Goal: Transaction & Acquisition: Book appointment/travel/reservation

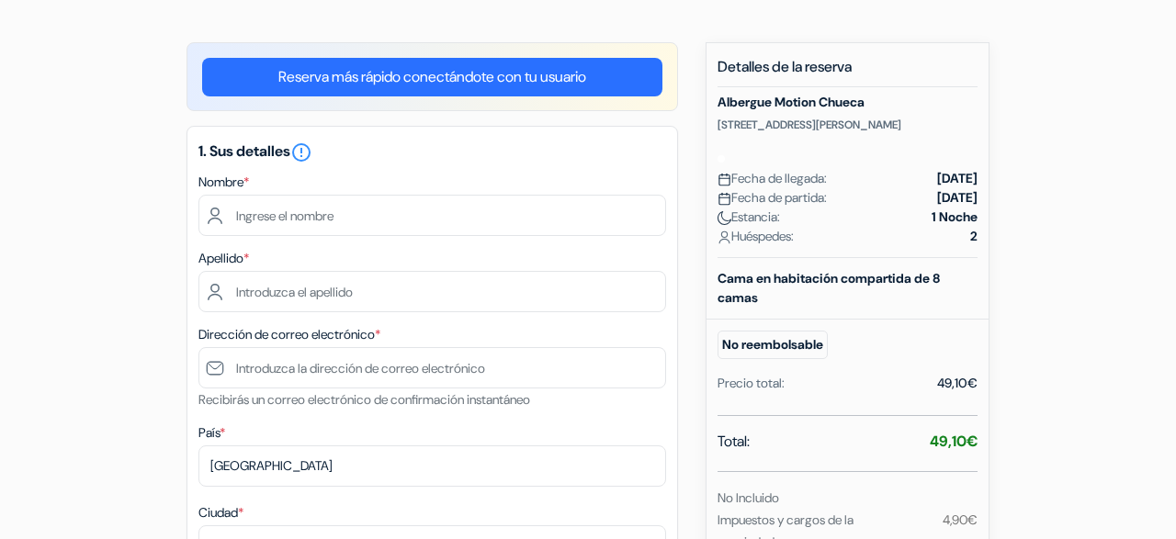
scroll to position [148, 0]
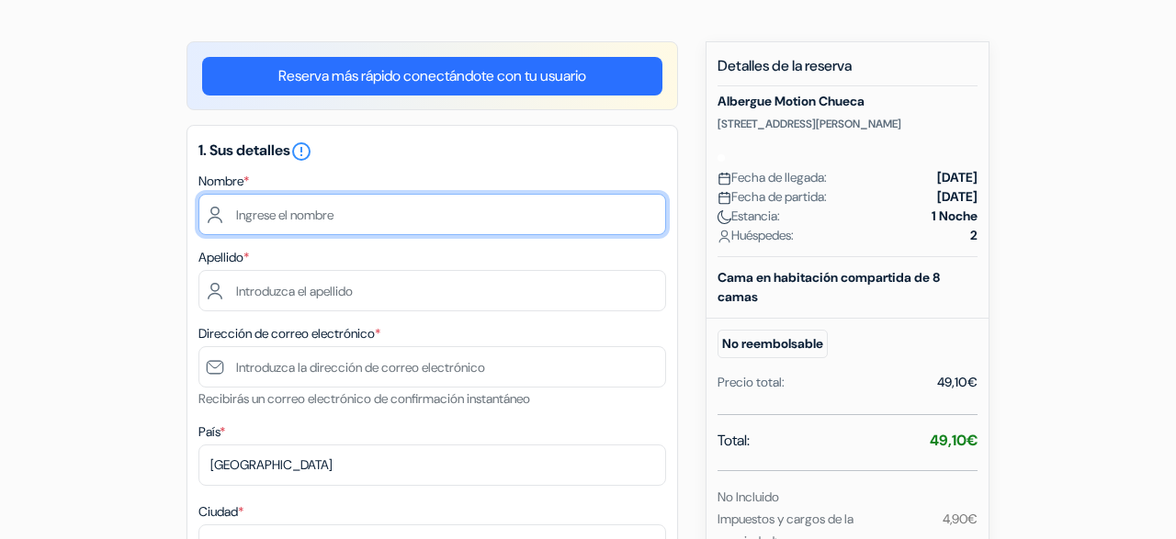
click at [417, 218] on input "text" at bounding box center [431, 214] width 467 height 41
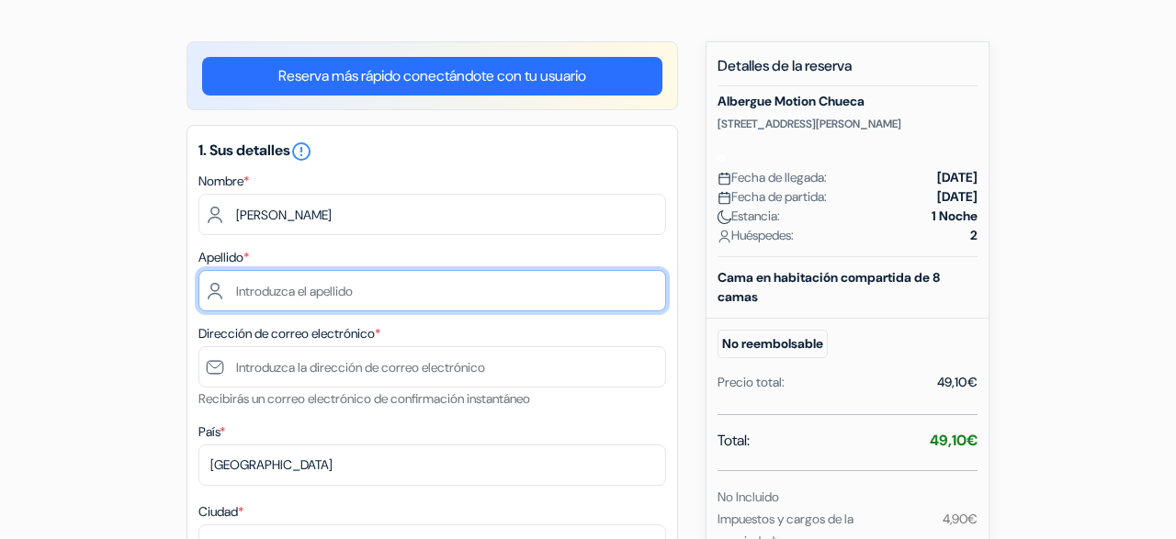
click at [374, 285] on input "text" at bounding box center [431, 290] width 467 height 41
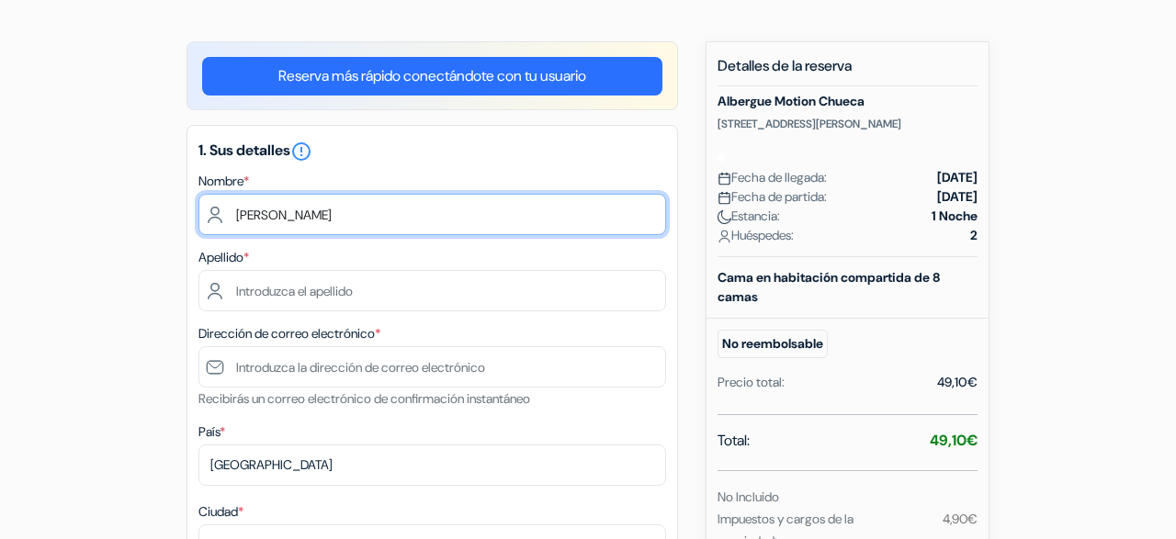
click at [355, 209] on input "[PERSON_NAME]" at bounding box center [431, 214] width 467 height 41
type input "[PERSON_NAME]"
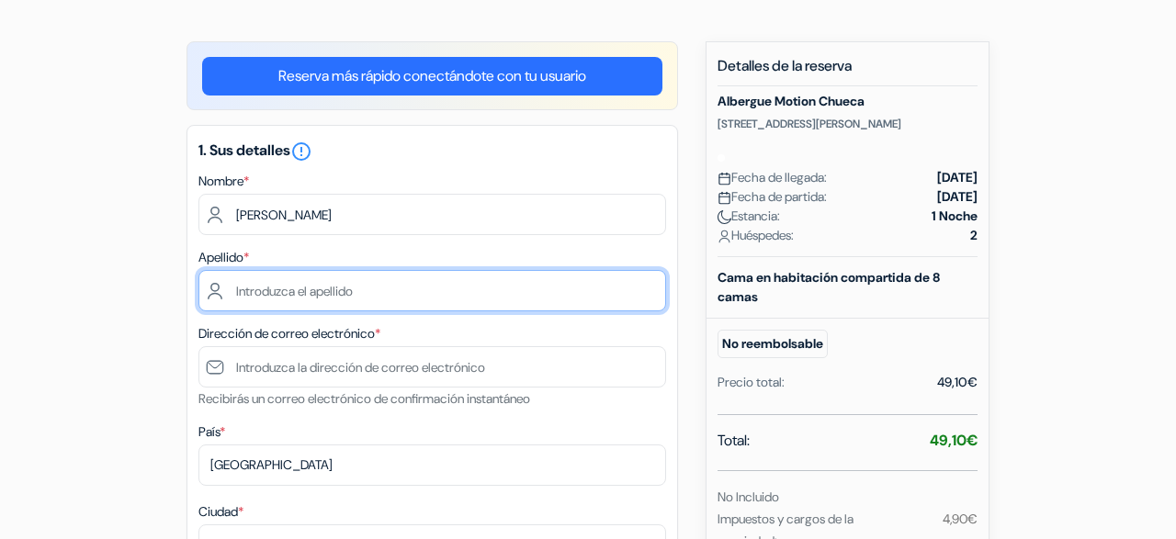
click at [319, 304] on input "text" at bounding box center [431, 290] width 467 height 41
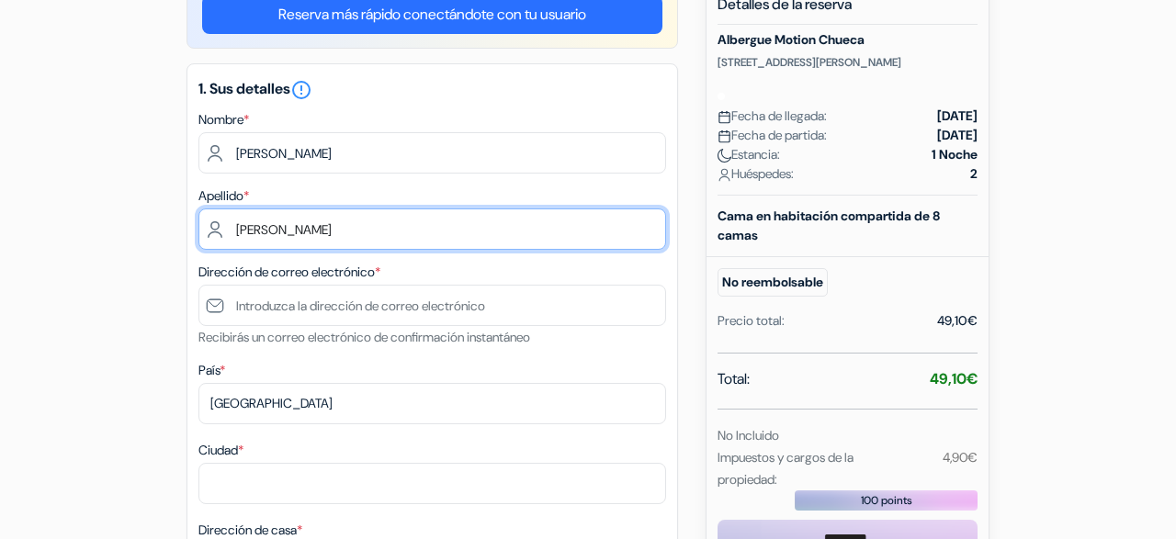
scroll to position [220, 0]
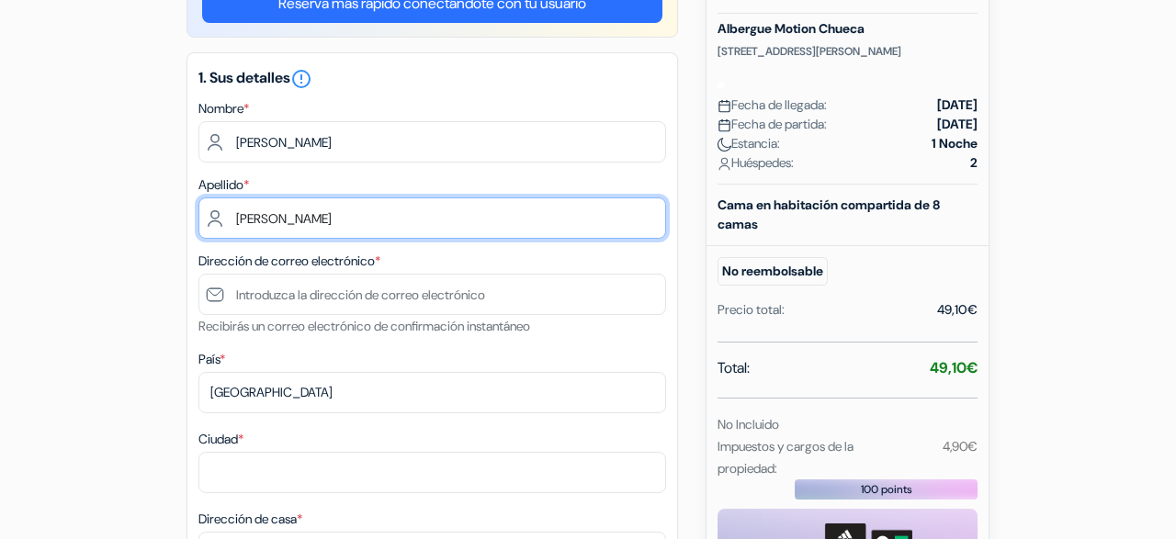
type input "[PERSON_NAME]"
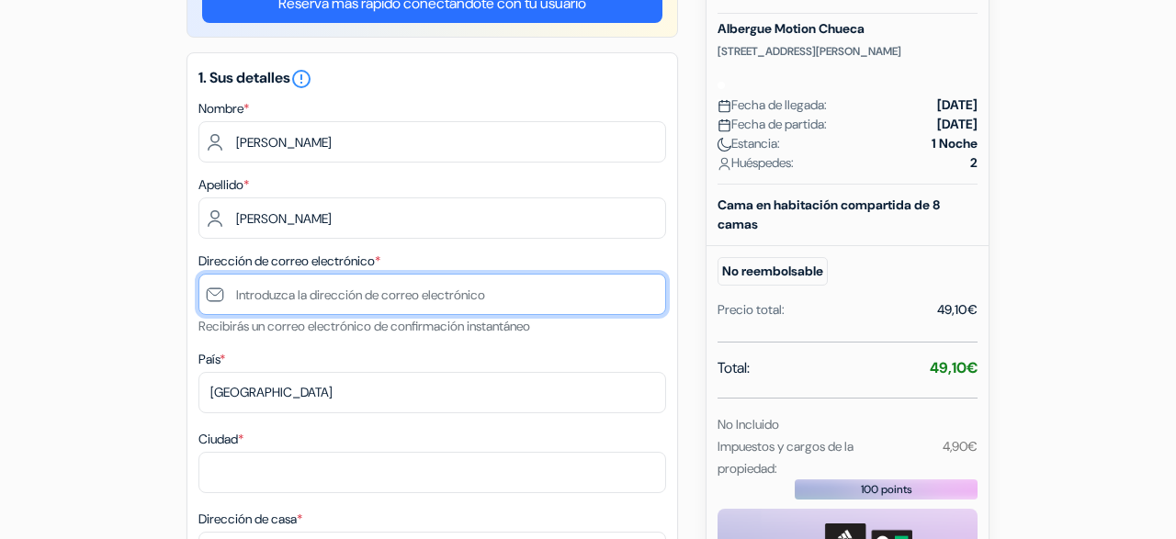
click at [349, 299] on input "text" at bounding box center [431, 294] width 467 height 41
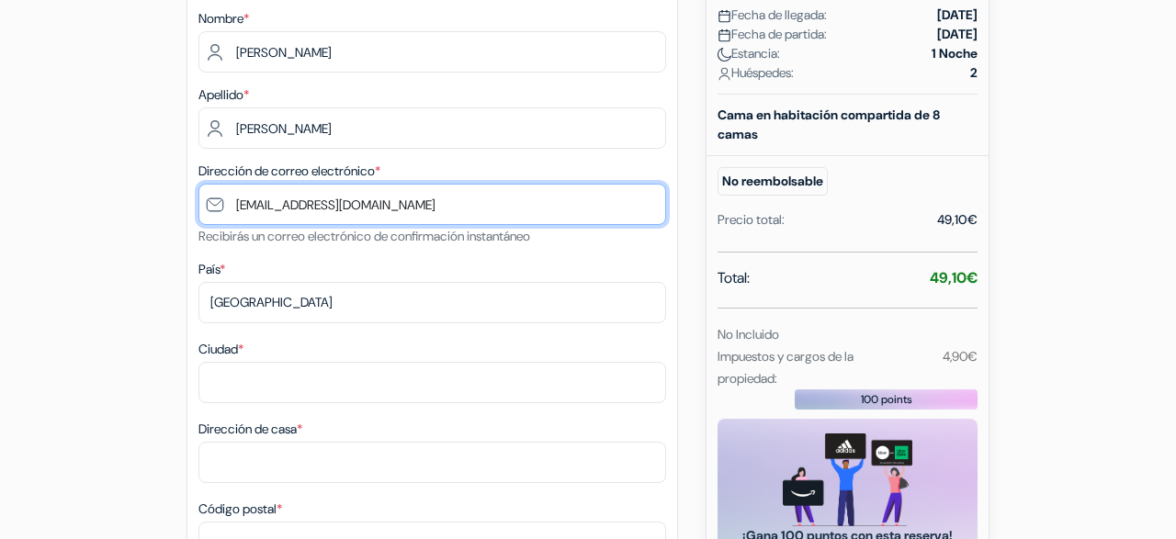
type input "[EMAIL_ADDRESS][DOMAIN_NAME]"
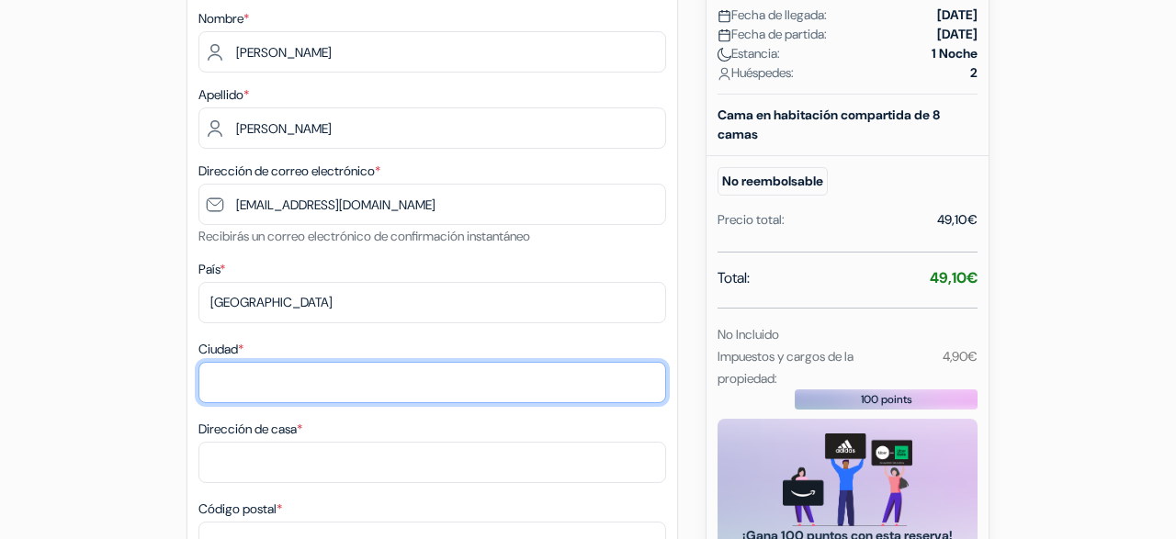
click at [328, 388] on input "Ciudad *" at bounding box center [431, 382] width 467 height 41
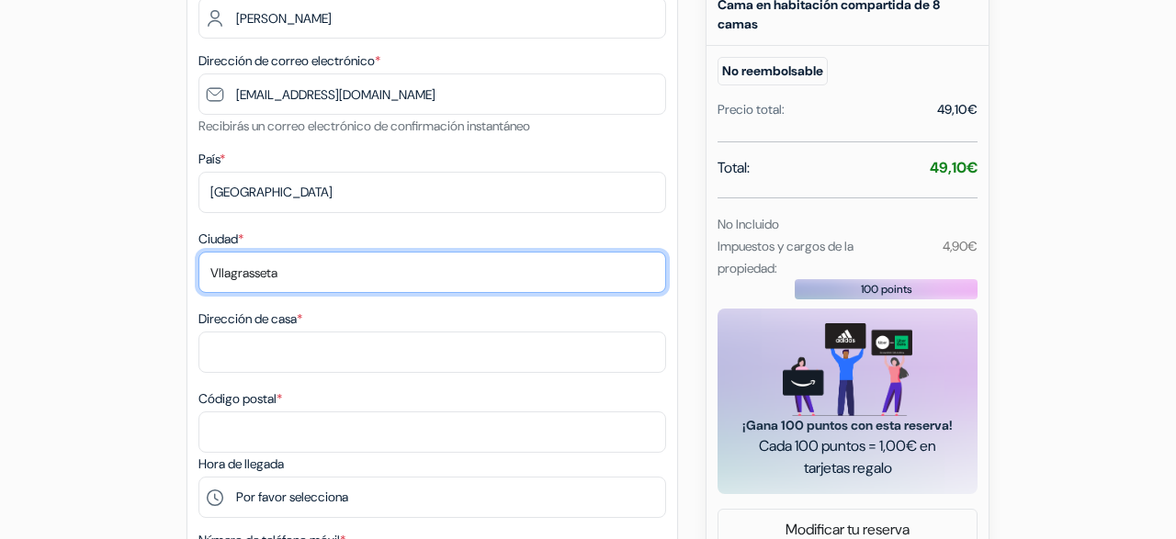
scroll to position [422, 0]
type input "VIlagrasseta"
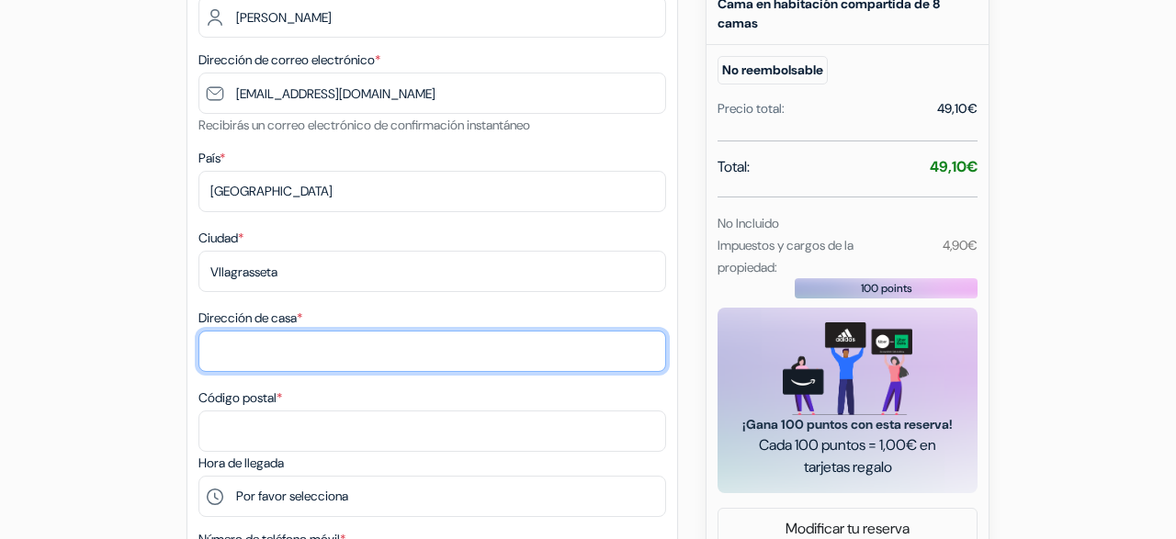
click at [311, 351] on input "Dirección de casa *" at bounding box center [431, 351] width 467 height 41
type input "Carrer Major, 3"
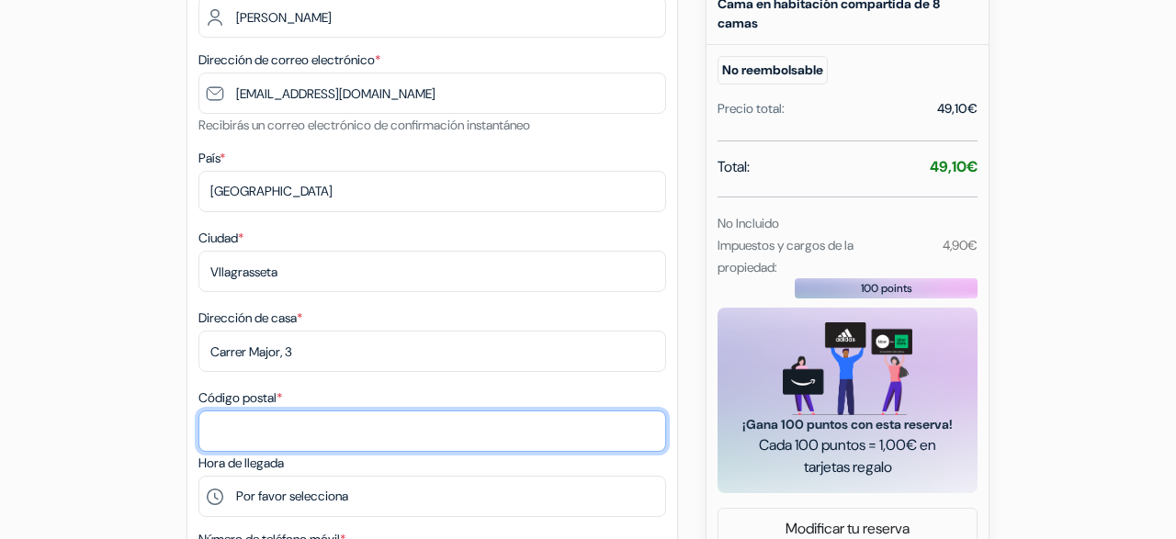
click at [307, 435] on input "Código postal *" at bounding box center [431, 431] width 467 height 41
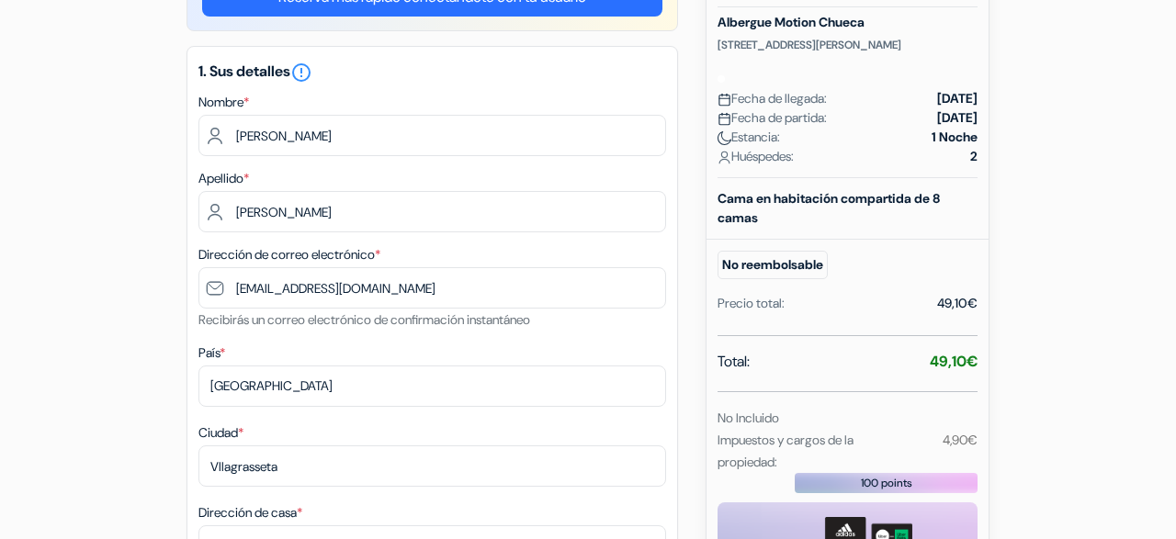
scroll to position [220, 0]
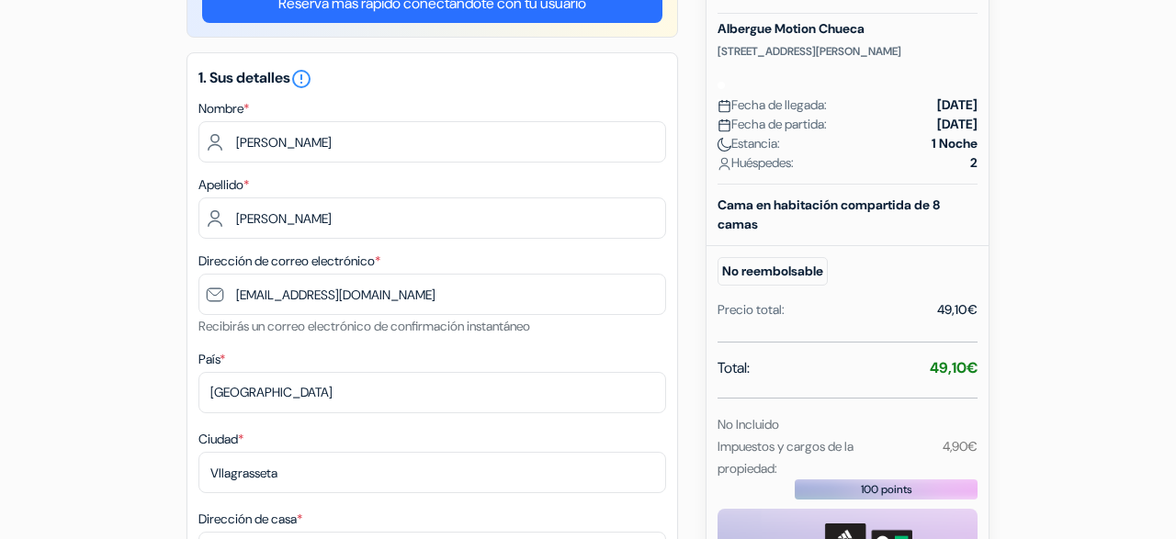
type input "25217"
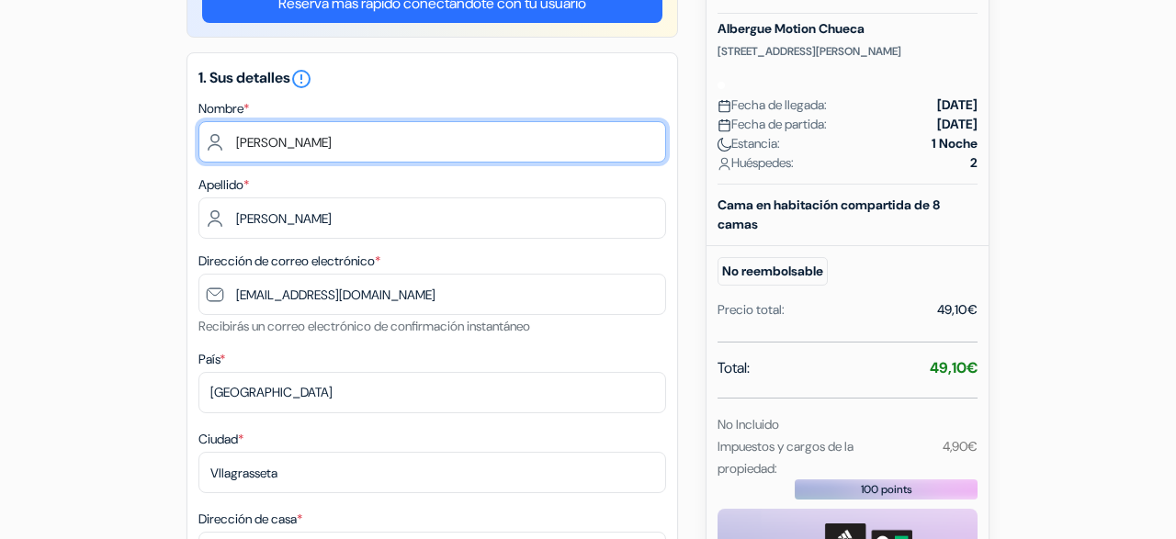
click at [250, 141] on input "[PERSON_NAME]" at bounding box center [431, 141] width 467 height 41
type input "Max"
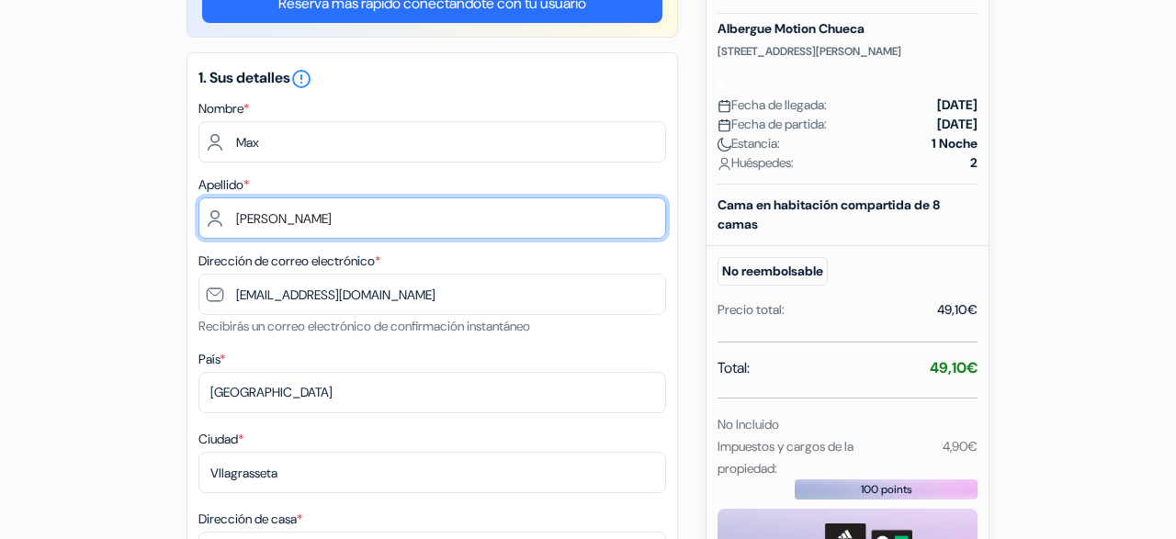
click at [308, 217] on input "[PERSON_NAME]" at bounding box center [431, 217] width 467 height 41
type input "[PERSON_NAME]"
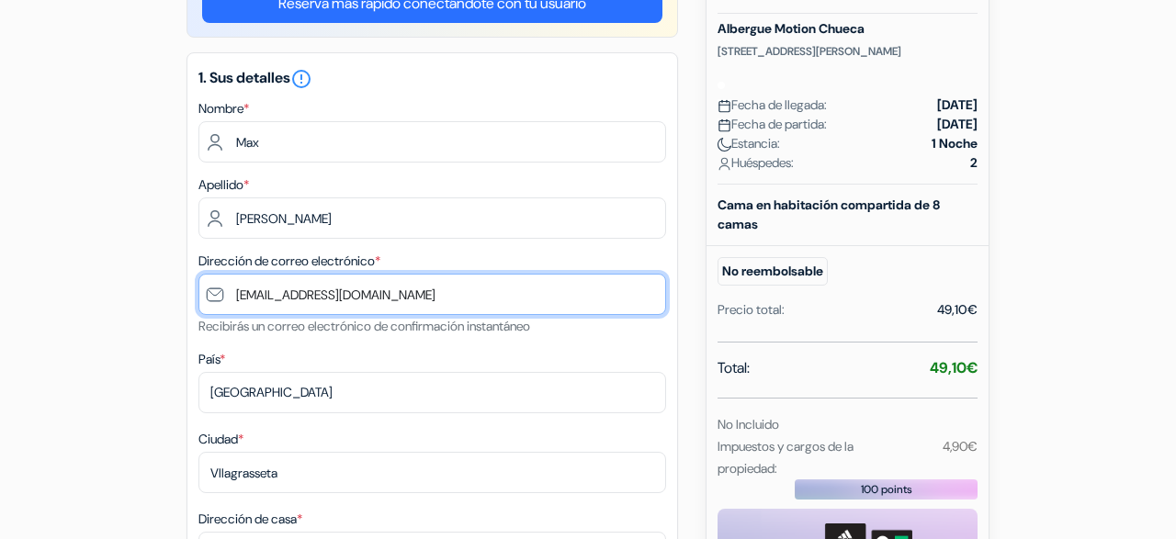
click at [315, 299] on input "[EMAIL_ADDRESS][DOMAIN_NAME]" at bounding box center [431, 294] width 467 height 41
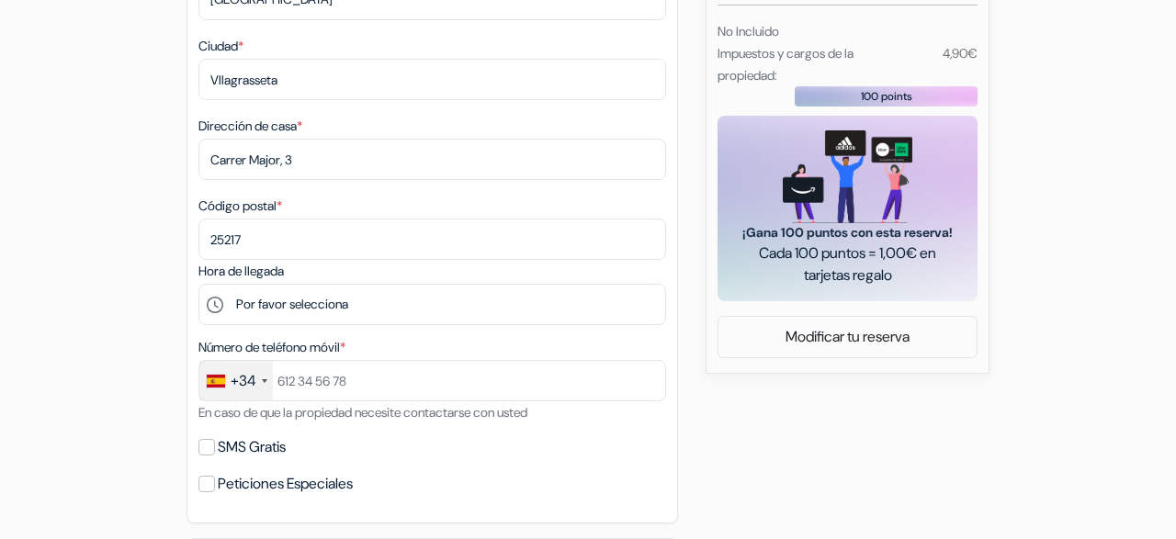
scroll to position [661, 0]
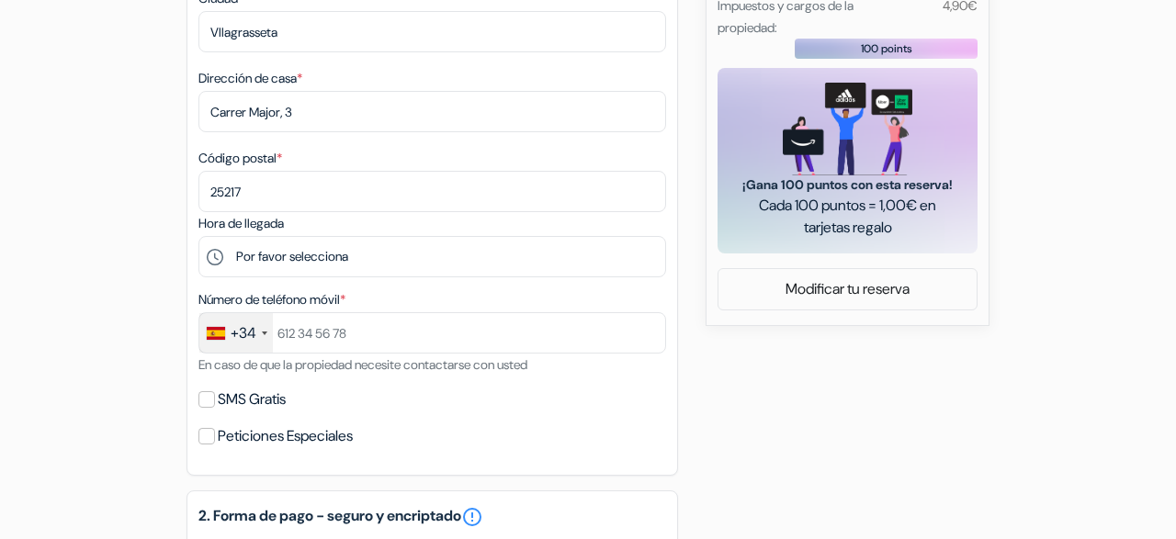
type input "[EMAIL_ADDRESS][DOMAIN_NAME]"
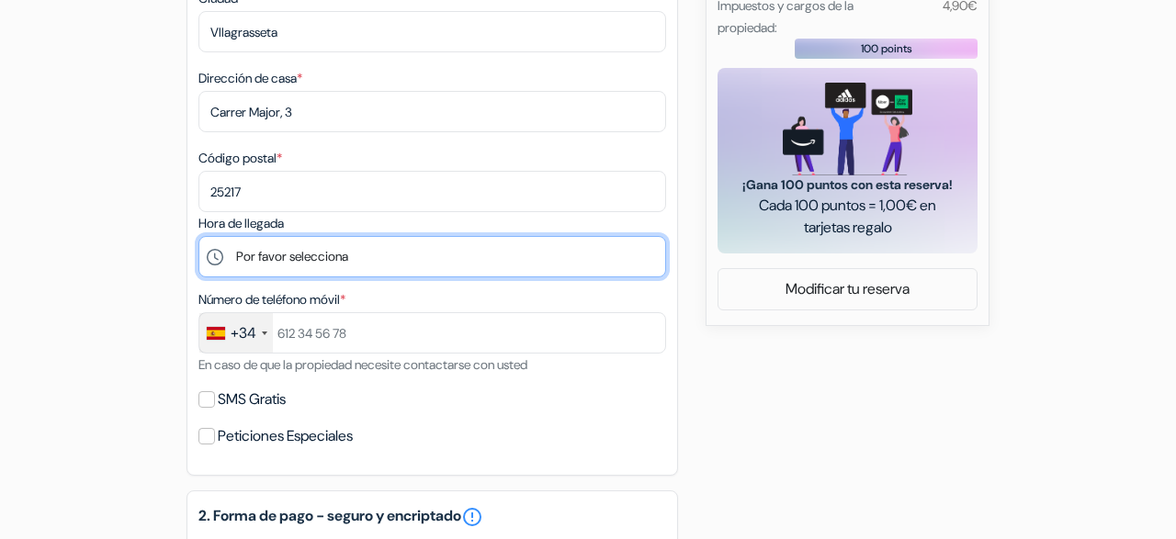
click at [198, 236] on select "Por favor selecciona 15:00 16:00 17:00 18:00 19:00 20:00 21:00 22:00 23:00 0:00" at bounding box center [431, 256] width 467 height 41
select select "15"
click option "15:00" at bounding box center [0, 0] width 0 height 0
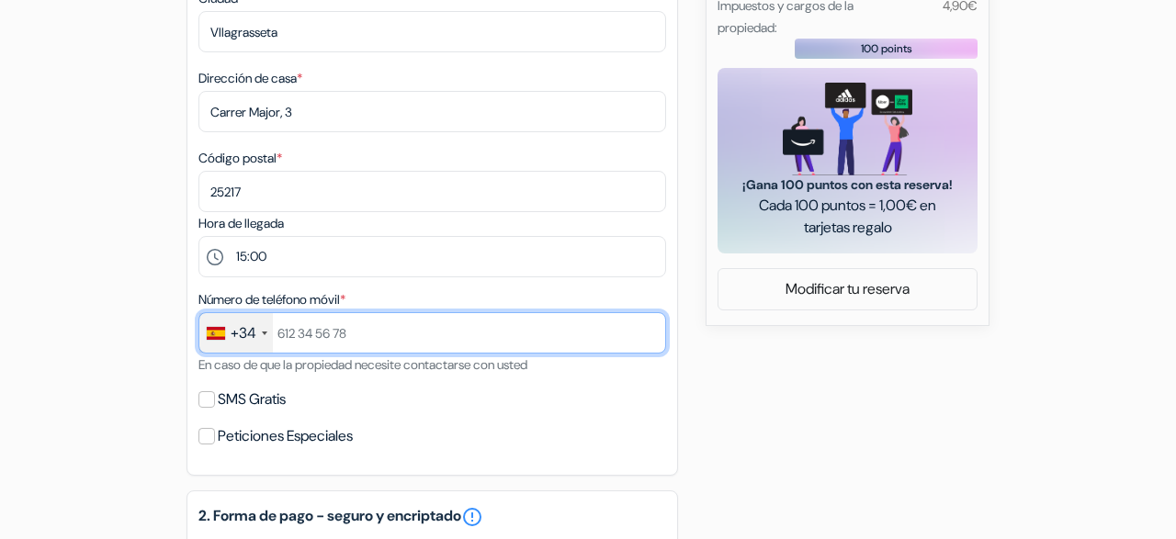
click at [330, 335] on input "text" at bounding box center [431, 332] width 467 height 41
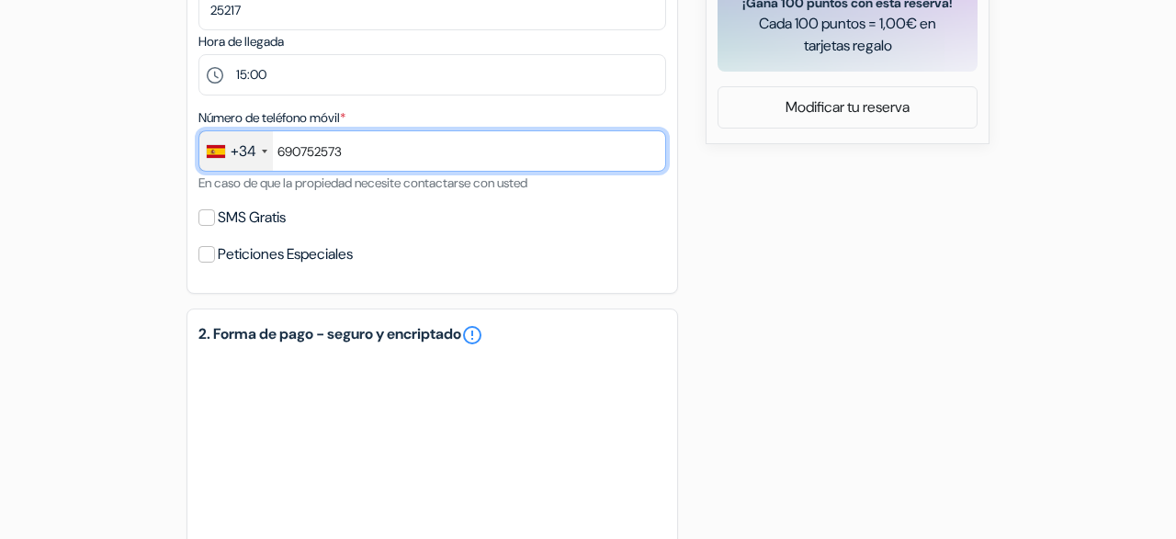
scroll to position [844, 0]
type input "690752573"
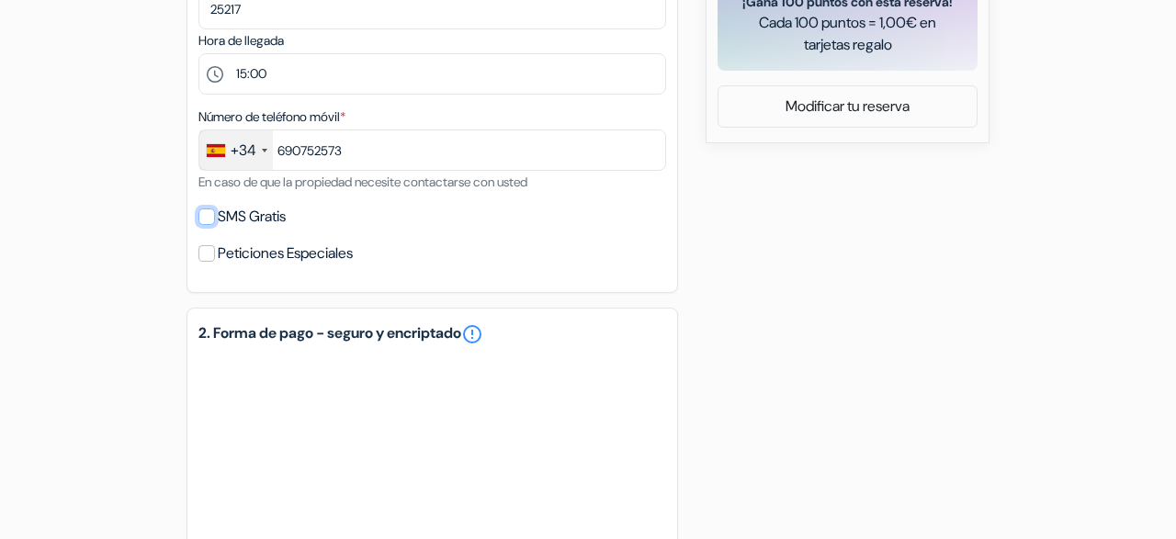
click at [212, 216] on input "SMS Gratis" at bounding box center [206, 216] width 17 height 17
checkbox input "true"
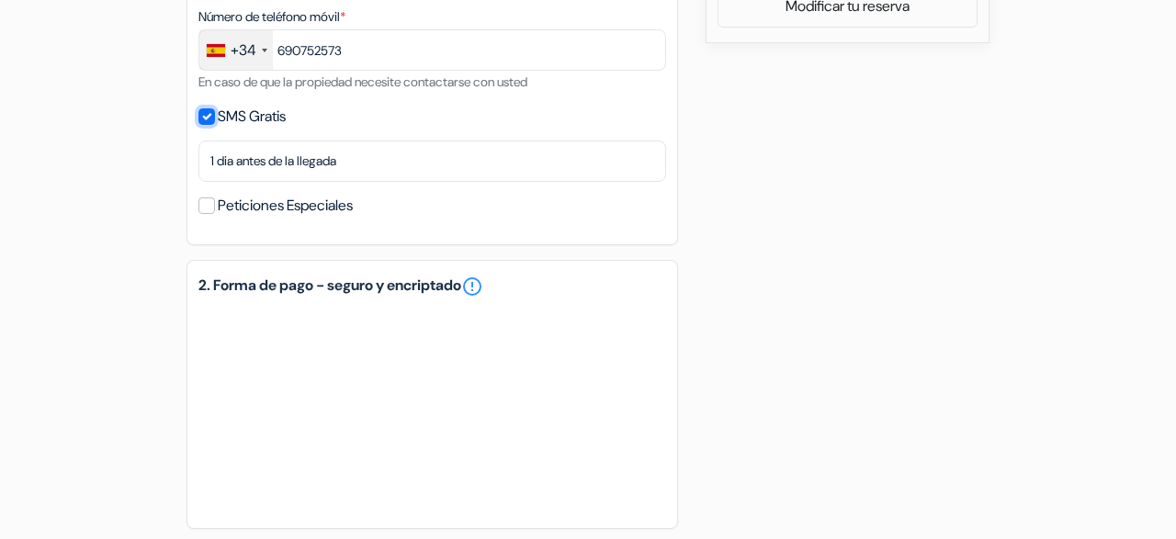
scroll to position [988, 0]
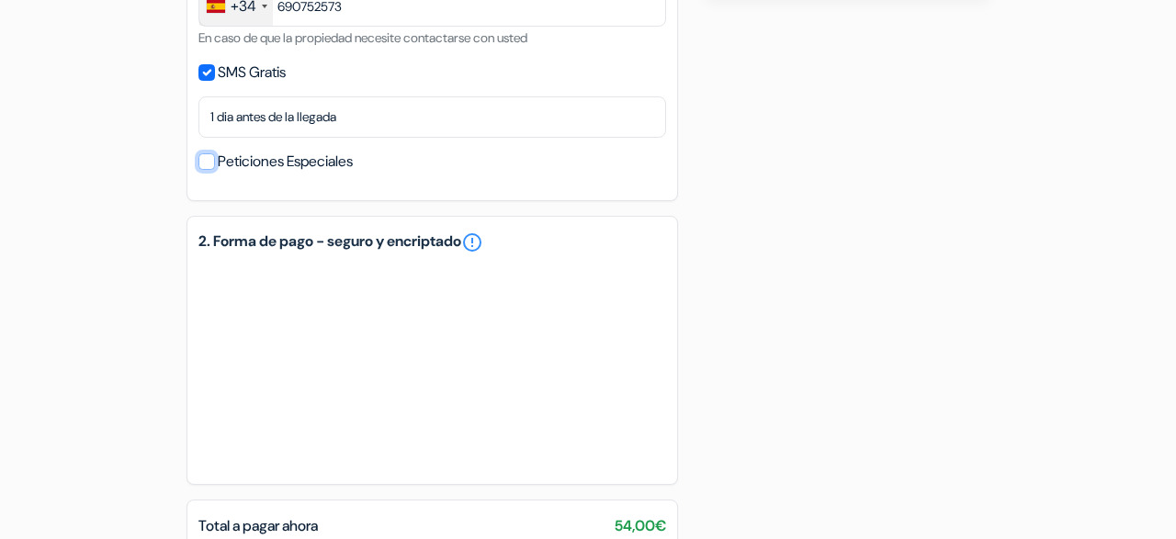
click at [207, 162] on input "Peticiones Especiales" at bounding box center [206, 161] width 17 height 17
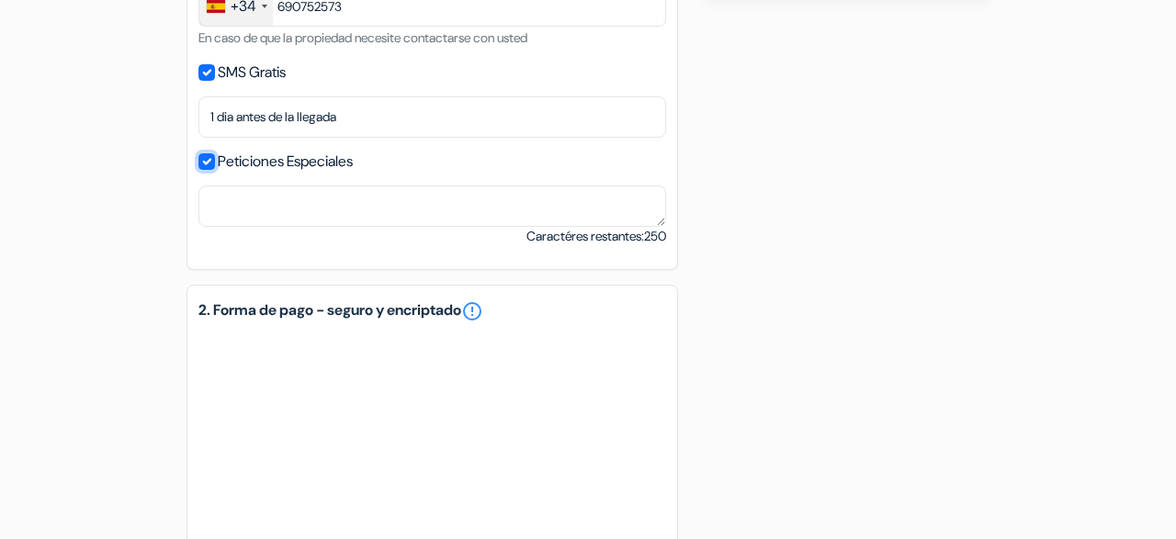
click at [207, 162] on input "Peticiones Especiales" at bounding box center [206, 161] width 17 height 17
checkbox input "false"
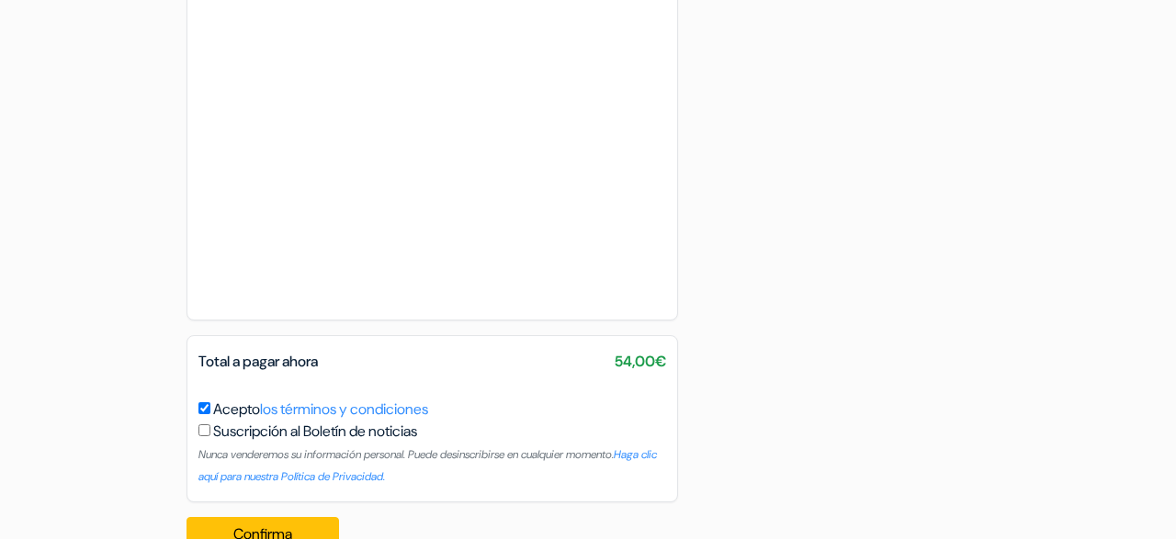
scroll to position [1489, 0]
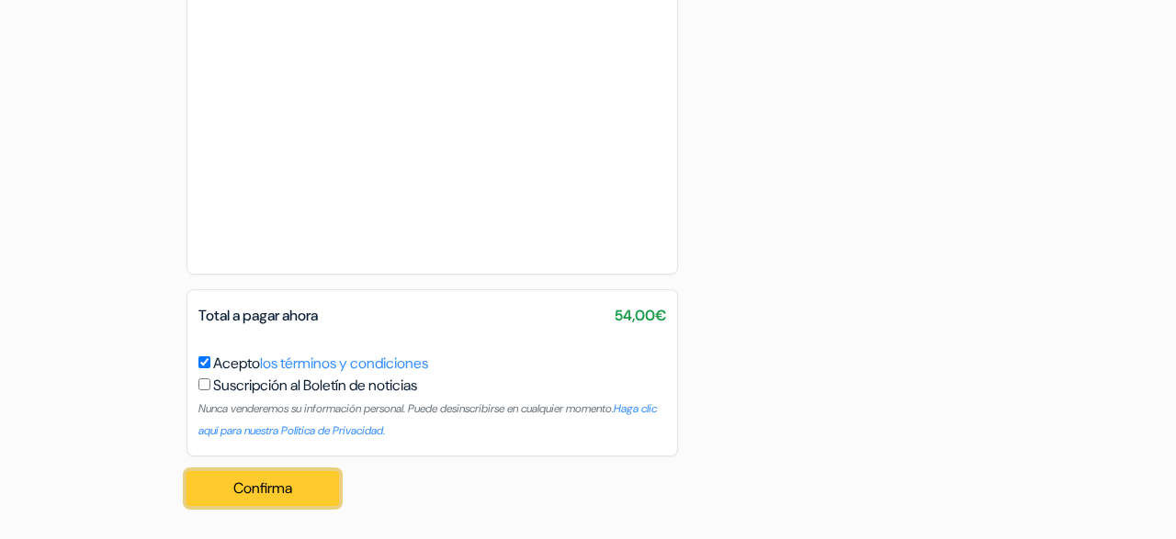
click at [297, 501] on button "Confirma Loading..." at bounding box center [262, 488] width 152 height 35
